Goal: Task Accomplishment & Management: Use online tool/utility

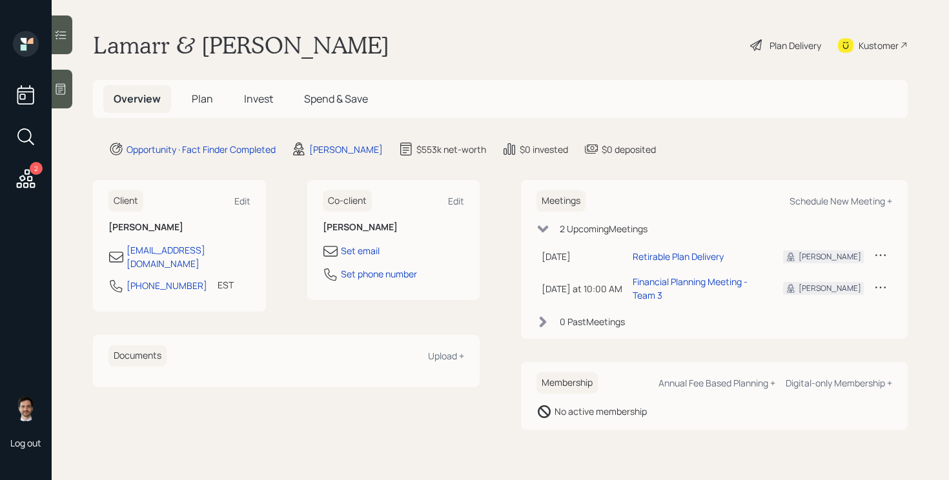
click at [194, 98] on span "Plan" at bounding box center [202, 99] width 21 height 14
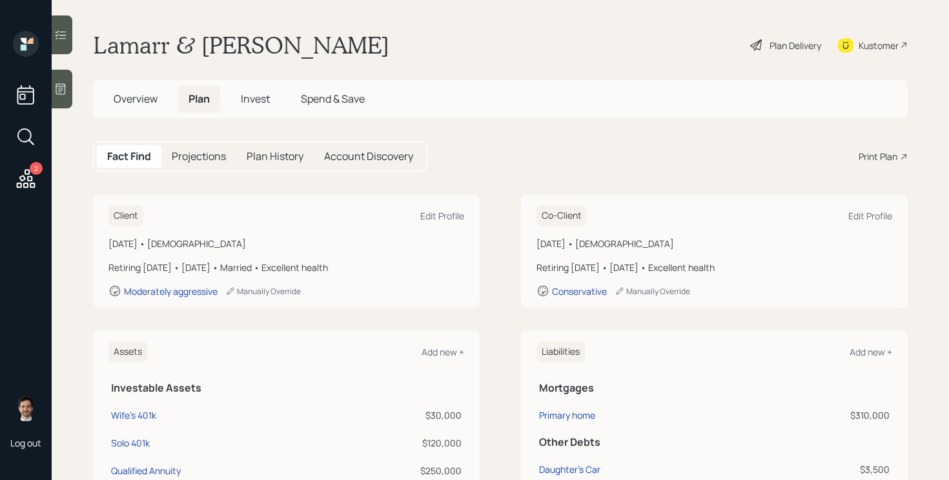
click at [871, 156] on div "Print Plan" at bounding box center [877, 157] width 39 height 14
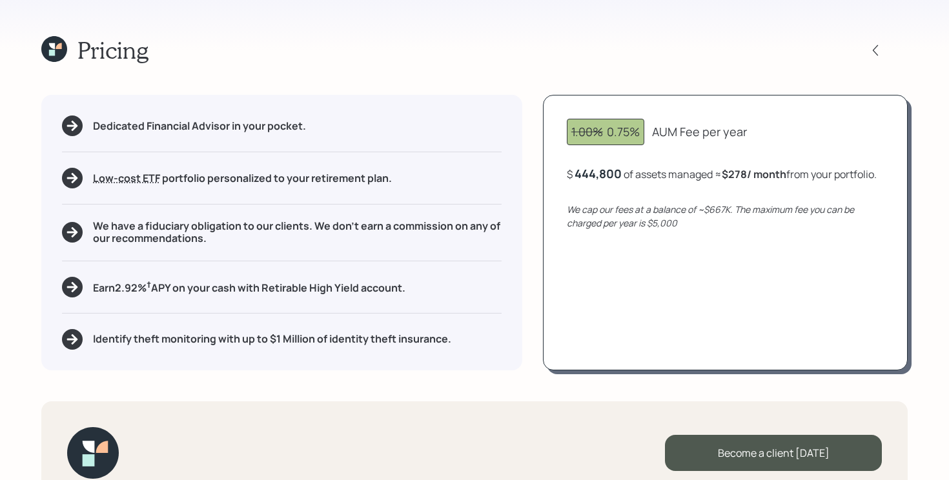
click at [53, 61] on icon at bounding box center [54, 49] width 26 height 26
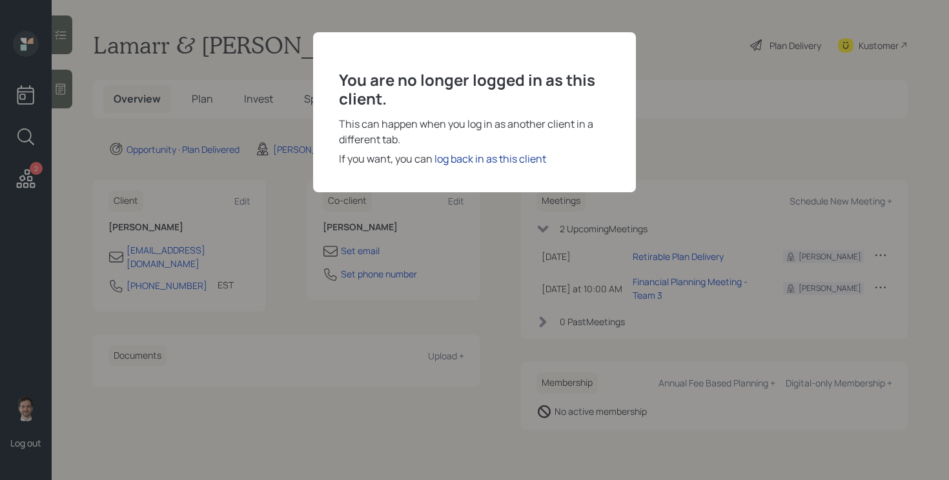
click at [489, 159] on div "log back in as this client" at bounding box center [490, 158] width 112 height 15
